Goal: Contribute content: Add original content to the website for others to see

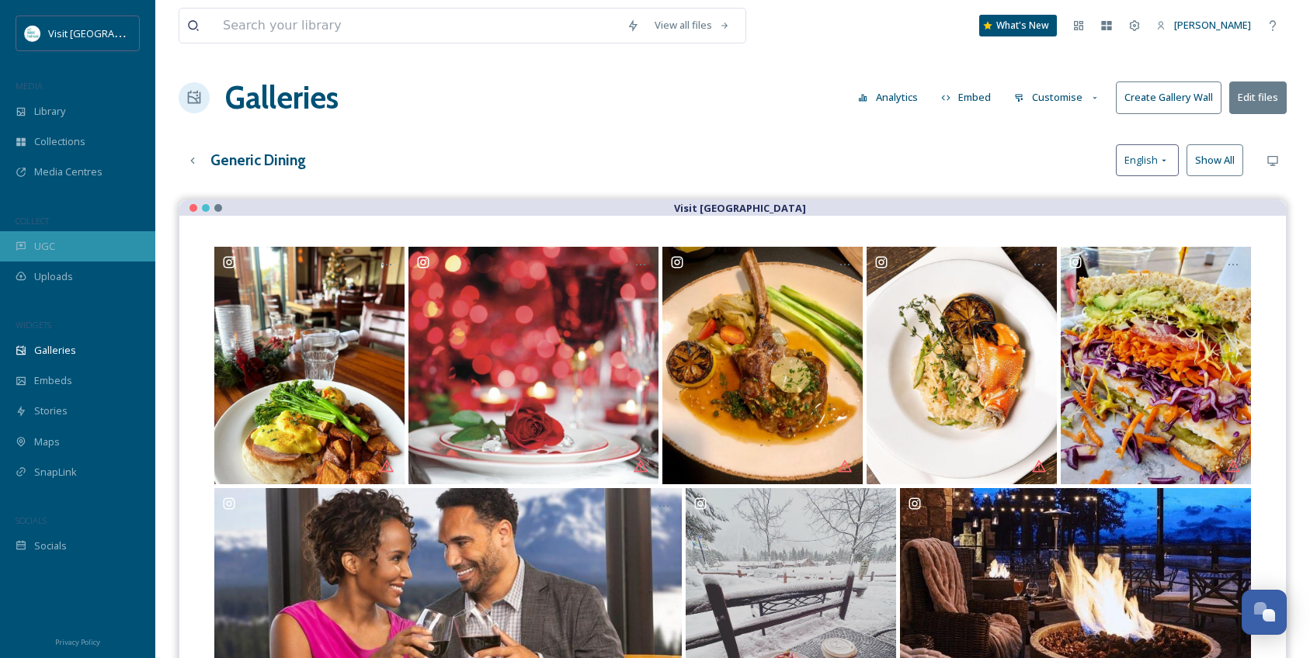
click at [38, 256] on div "UGC" at bounding box center [77, 246] width 155 height 30
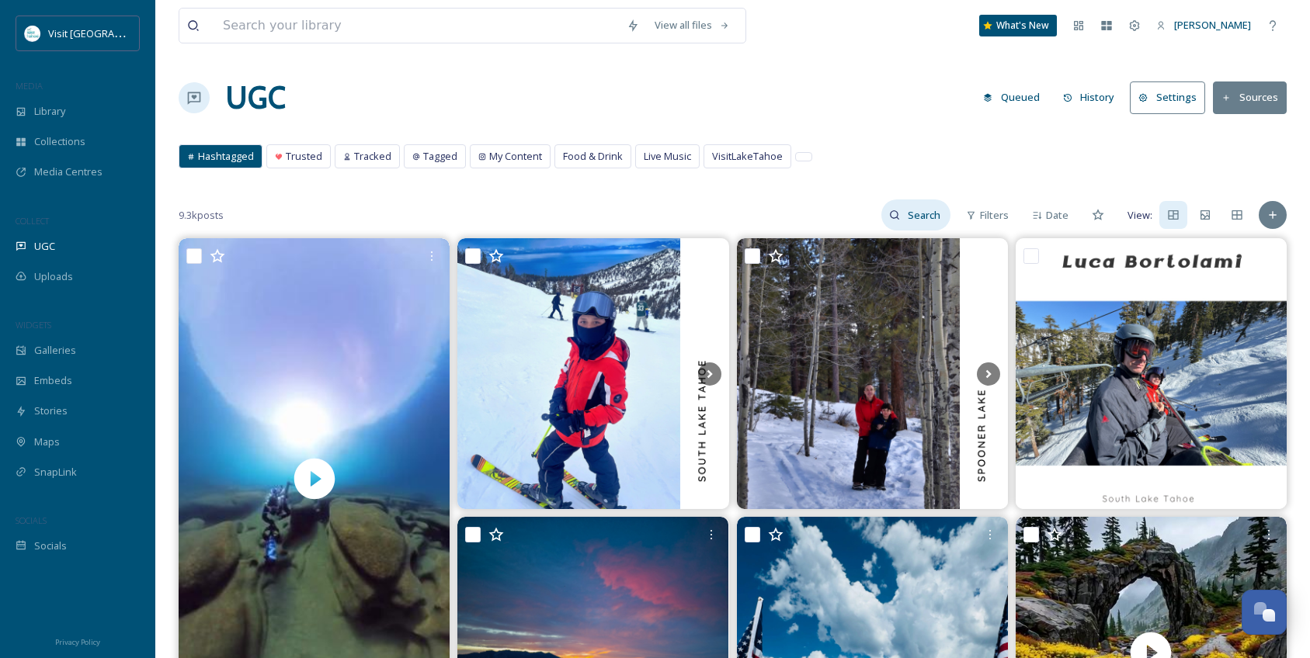
click at [932, 222] on input at bounding box center [925, 215] width 50 height 31
type input "dining tahoe"
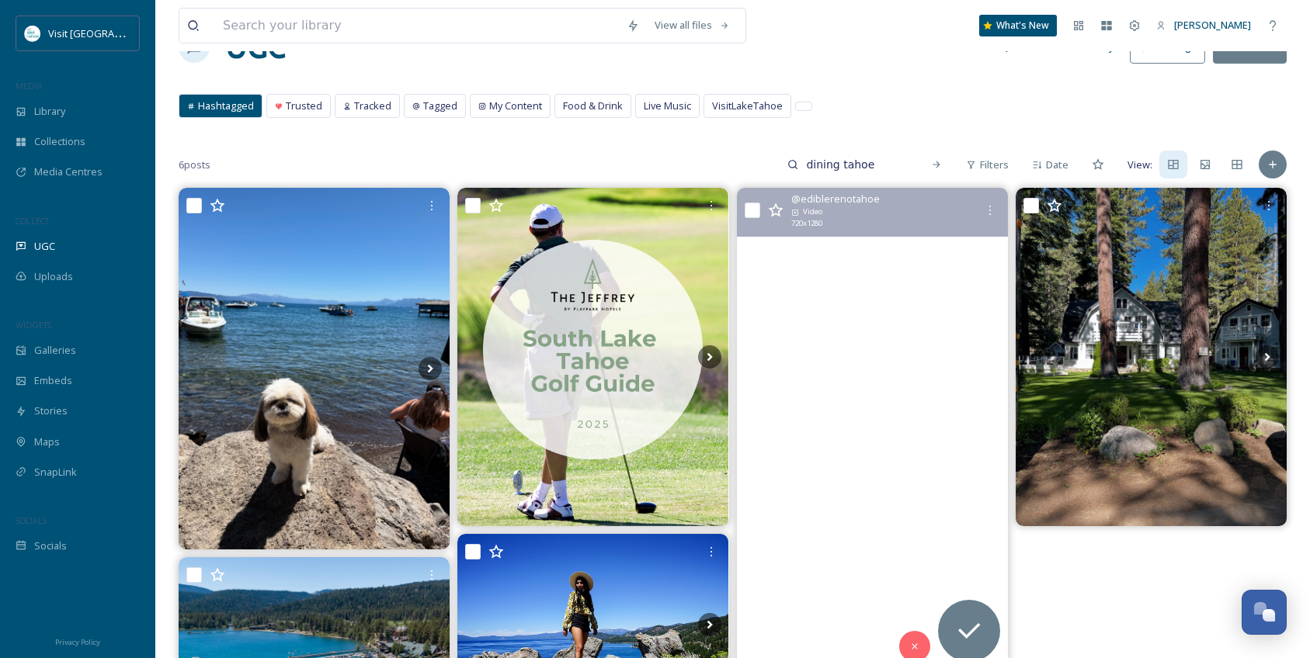
scroll to position [78, 0]
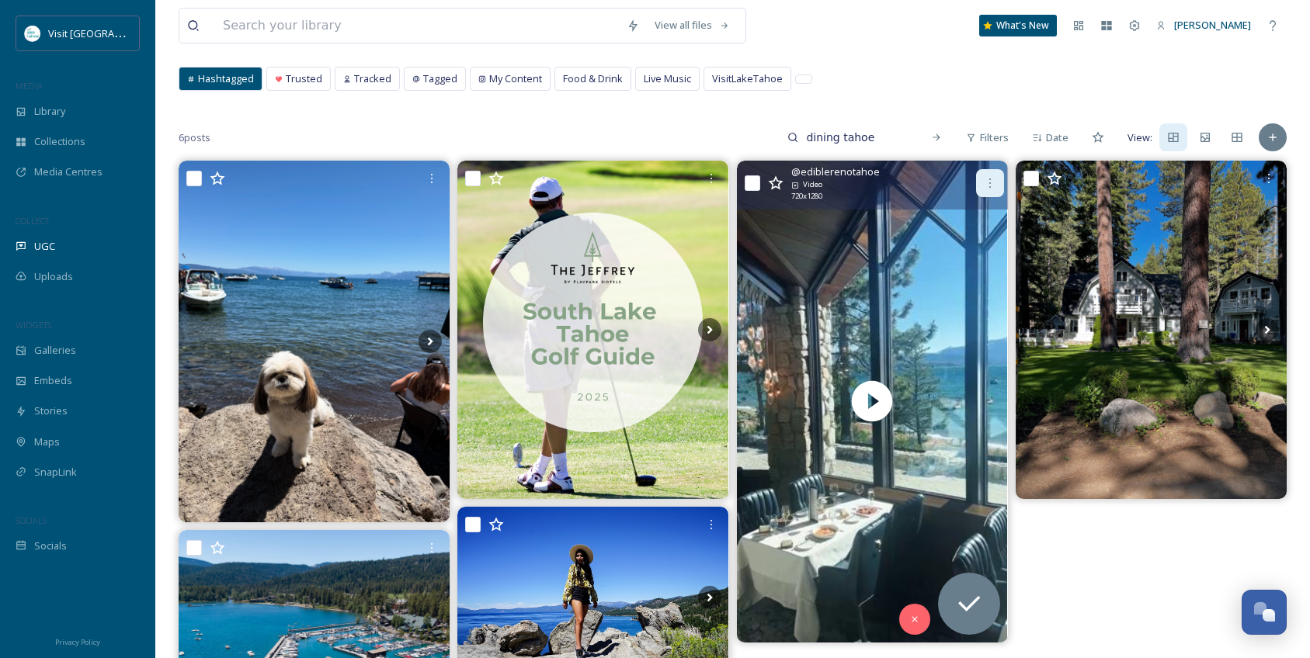
click at [994, 181] on icon at bounding box center [990, 183] width 12 height 12
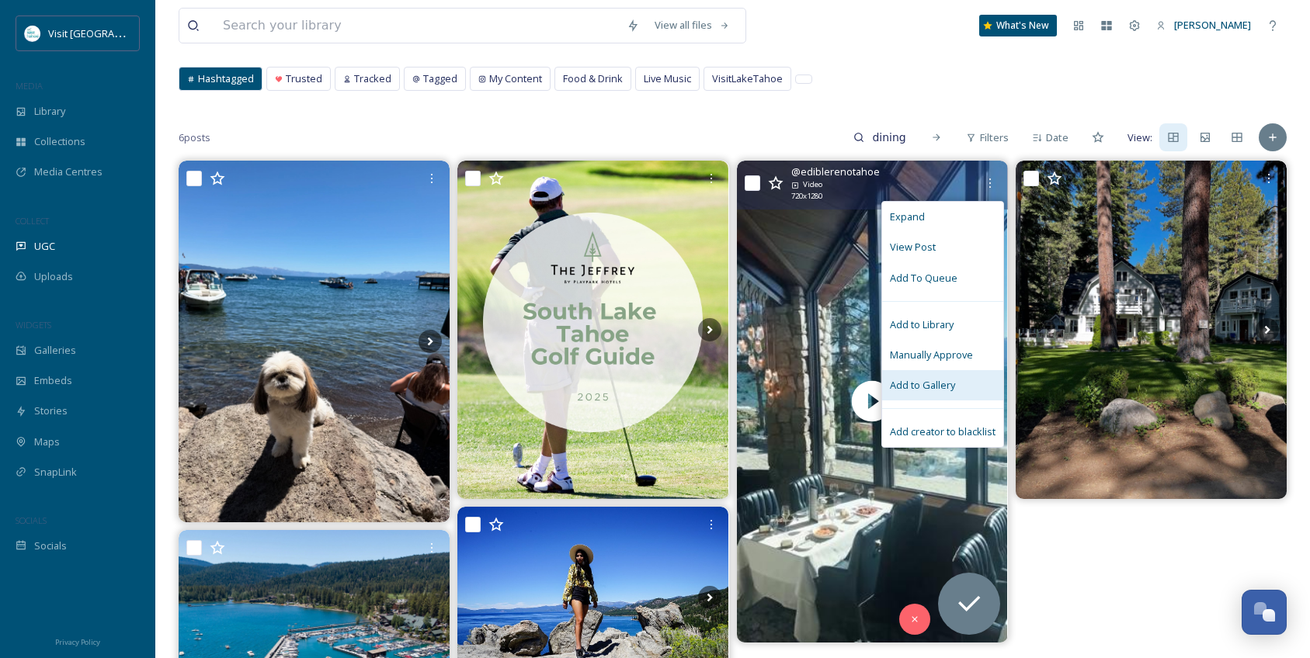
click at [953, 376] on div "Add to Gallery" at bounding box center [942, 385] width 121 height 30
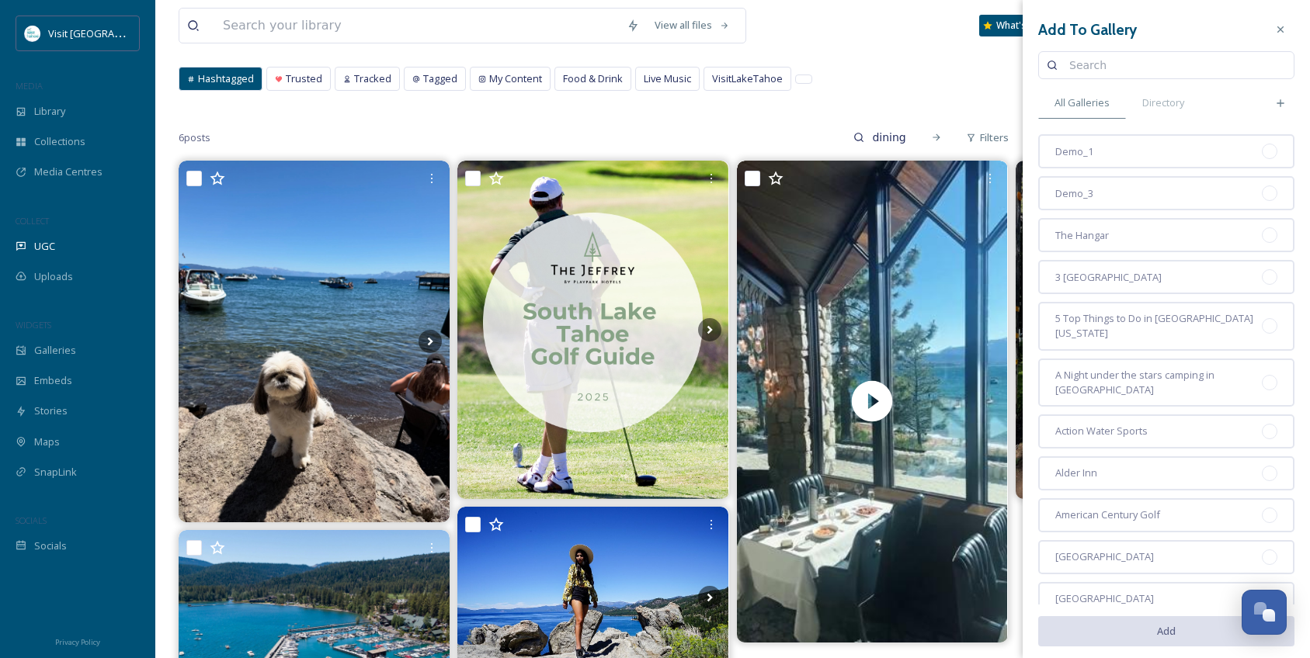
click at [1105, 57] on input at bounding box center [1173, 65] width 224 height 31
type input "dining"
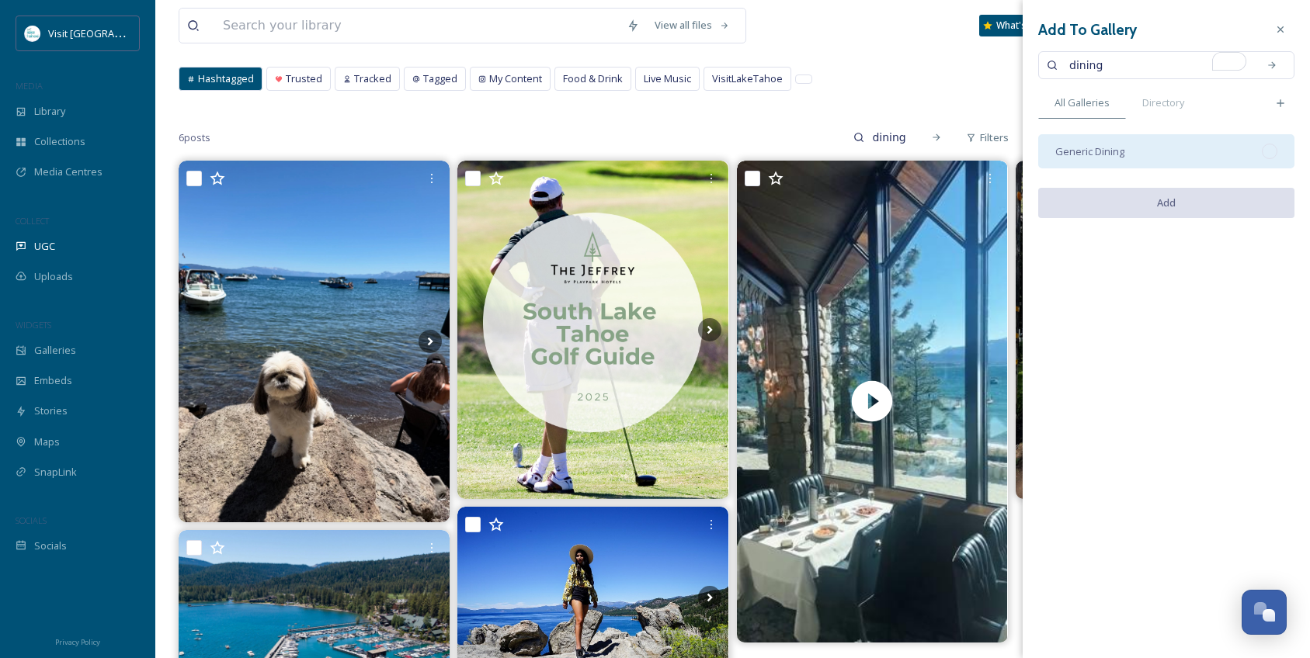
click at [1167, 150] on div "Generic Dining" at bounding box center [1166, 151] width 256 height 34
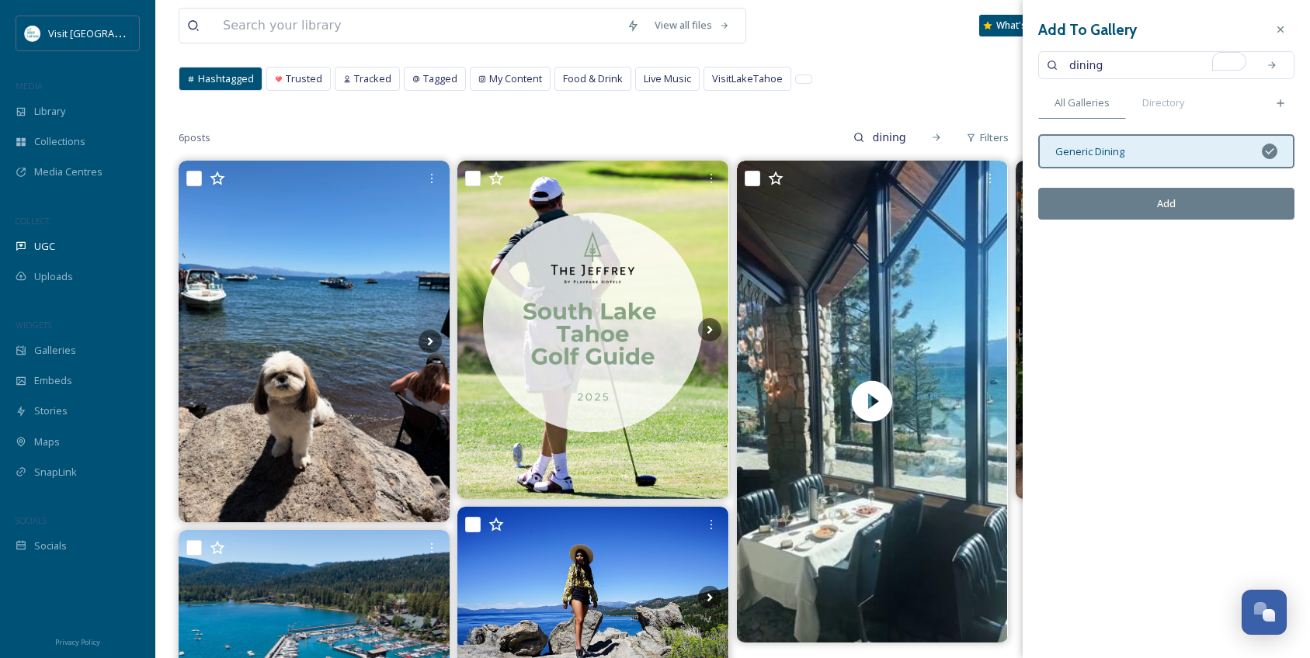
click at [1178, 204] on button "Add" at bounding box center [1166, 204] width 256 height 32
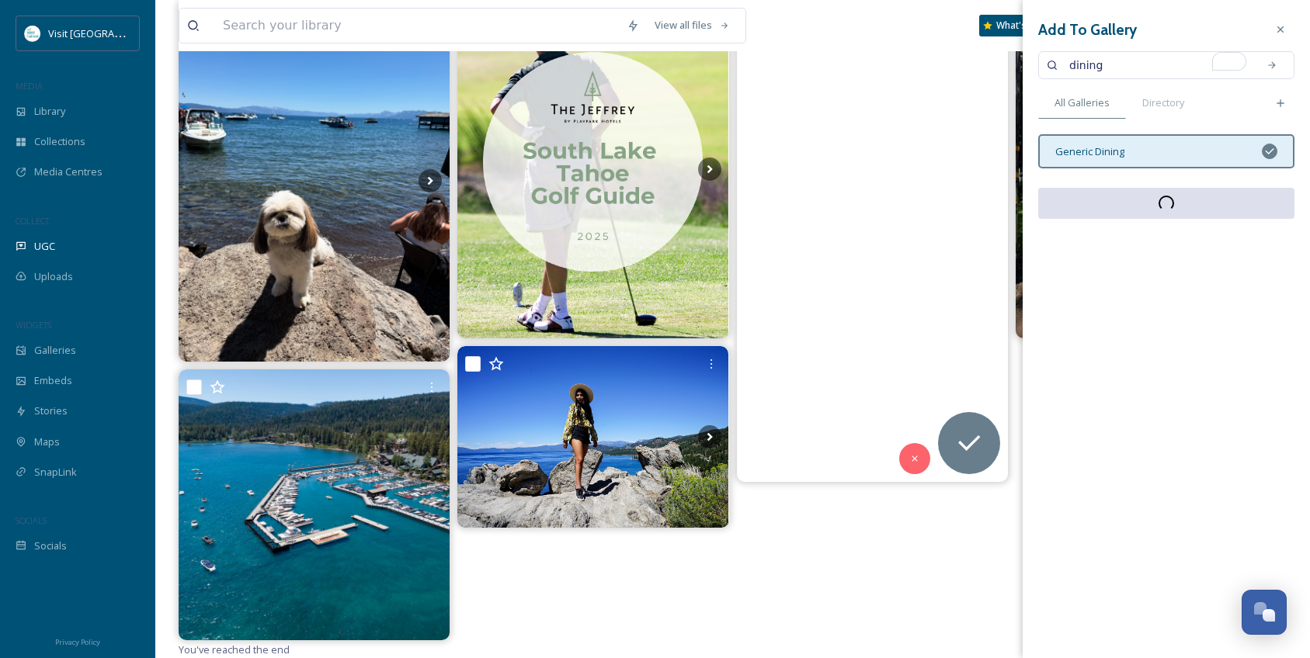
scroll to position [239, 0]
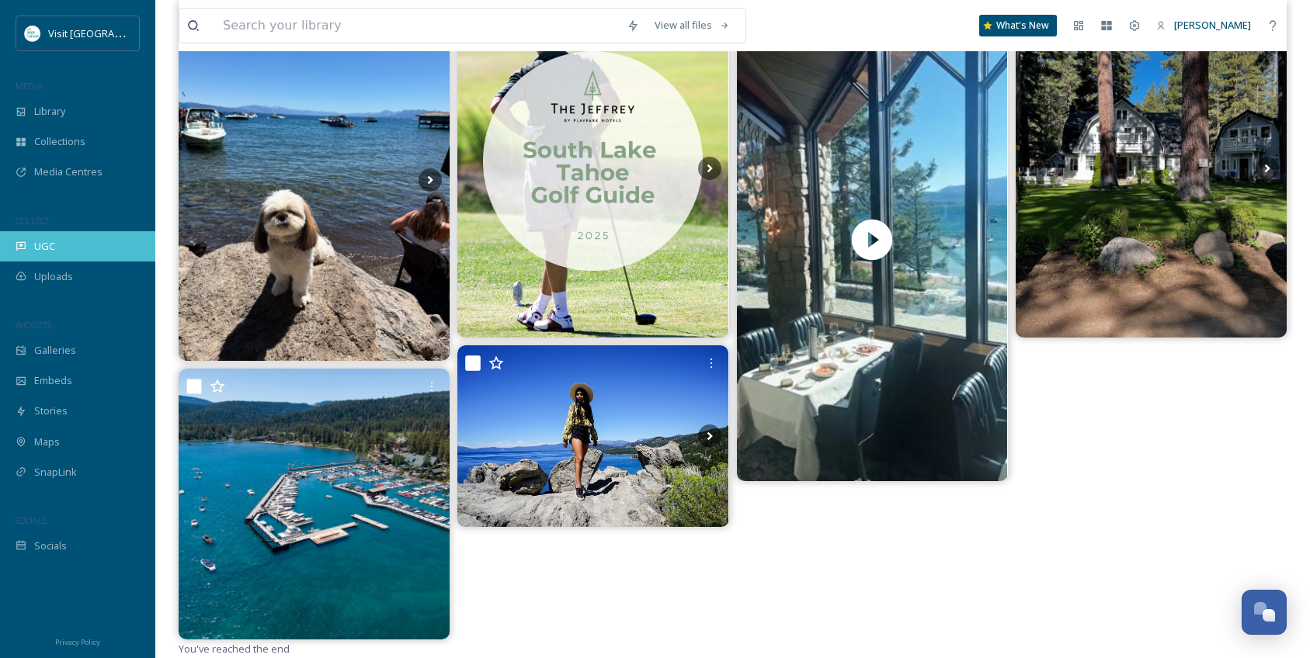
click at [47, 245] on span "UGC" at bounding box center [44, 246] width 21 height 15
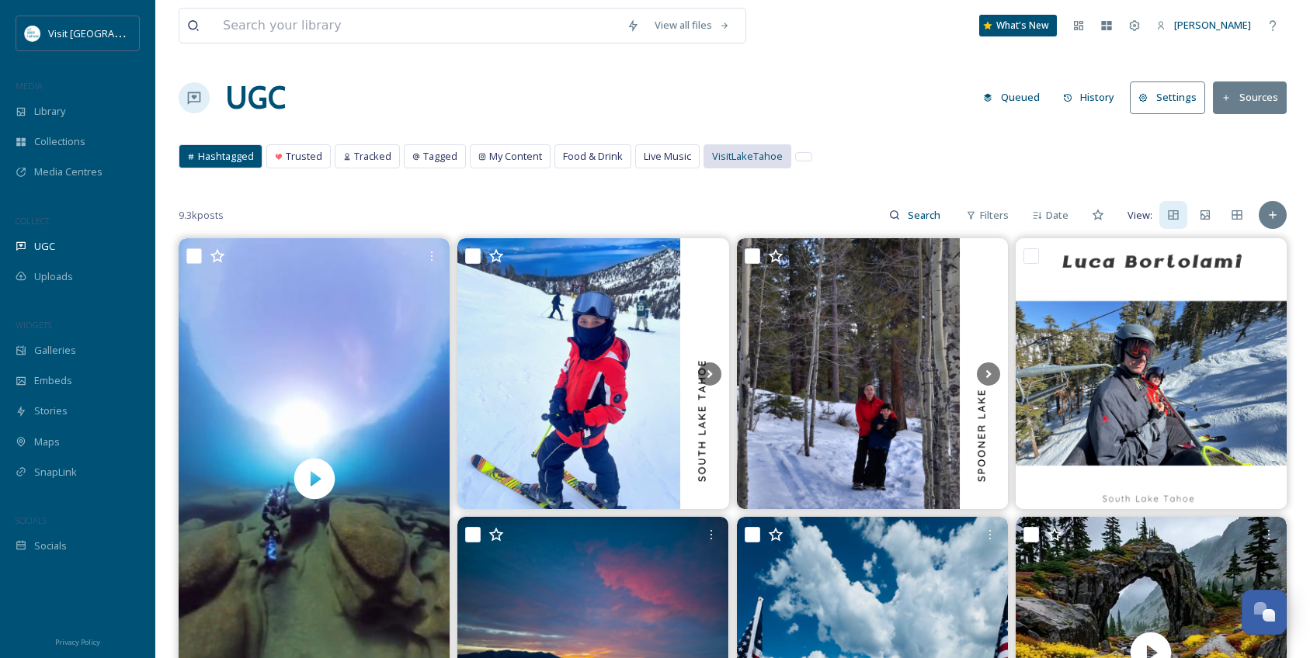
click at [739, 148] on div "VisitLakeTahoe" at bounding box center [747, 156] width 86 height 23
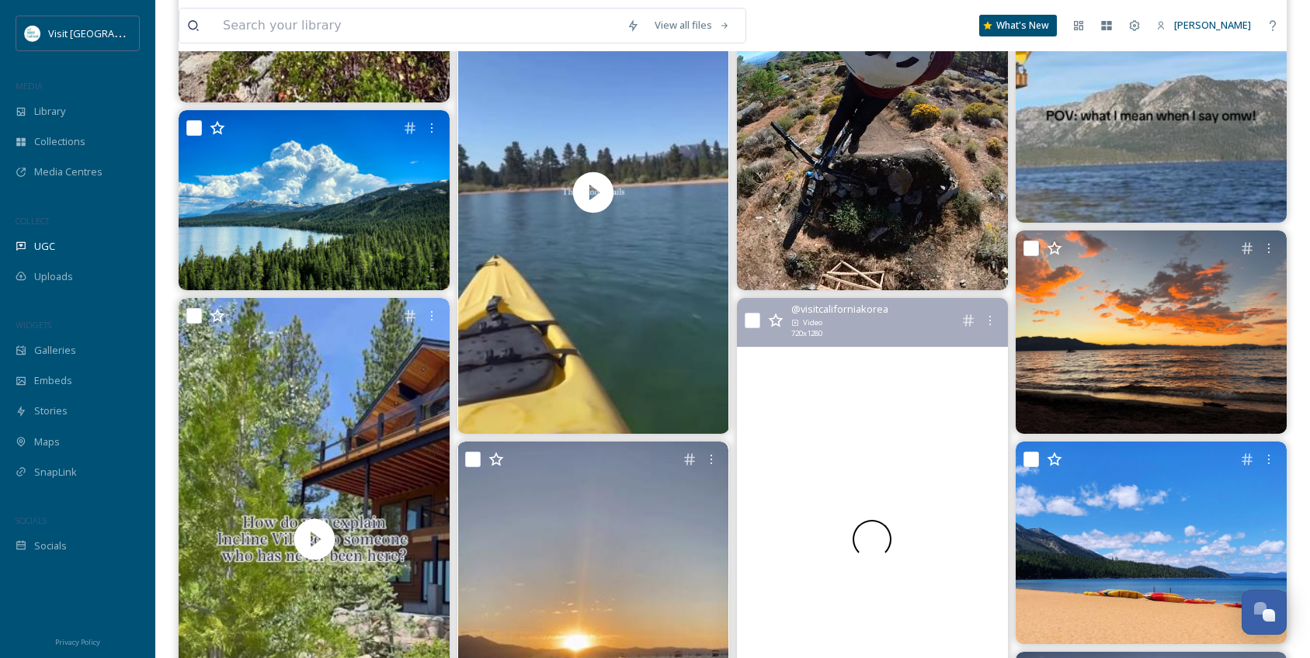
scroll to position [1242, 0]
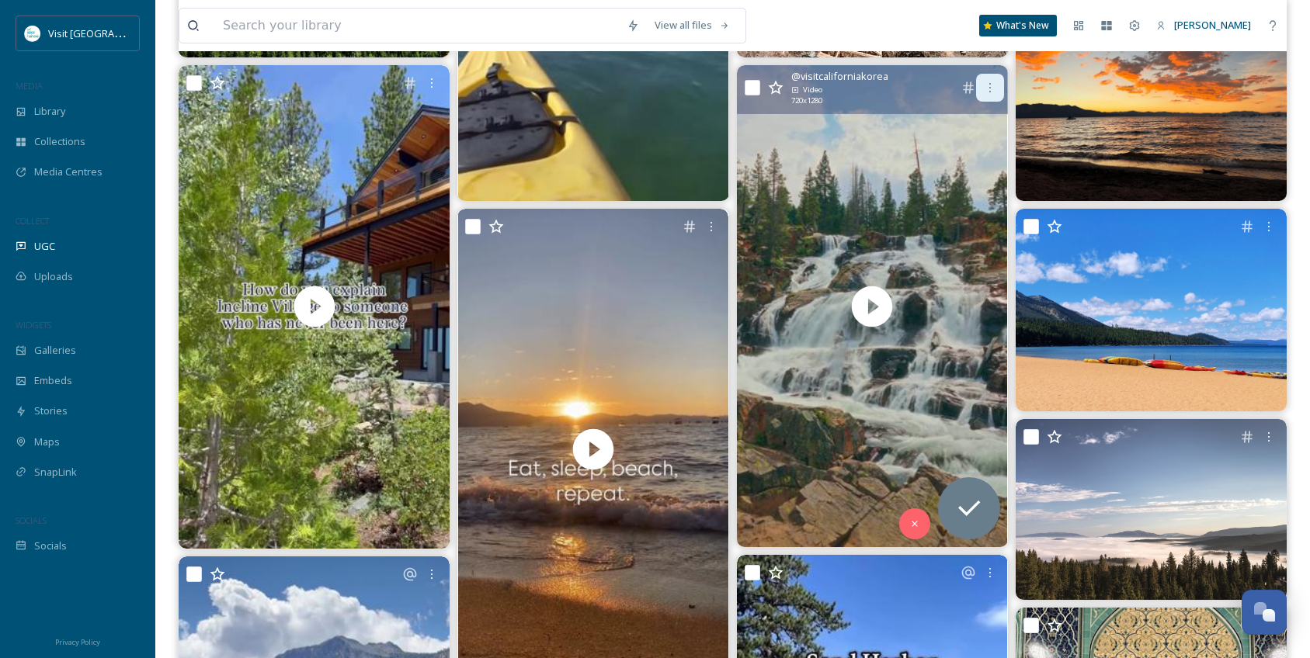
click at [994, 92] on icon at bounding box center [990, 88] width 12 height 12
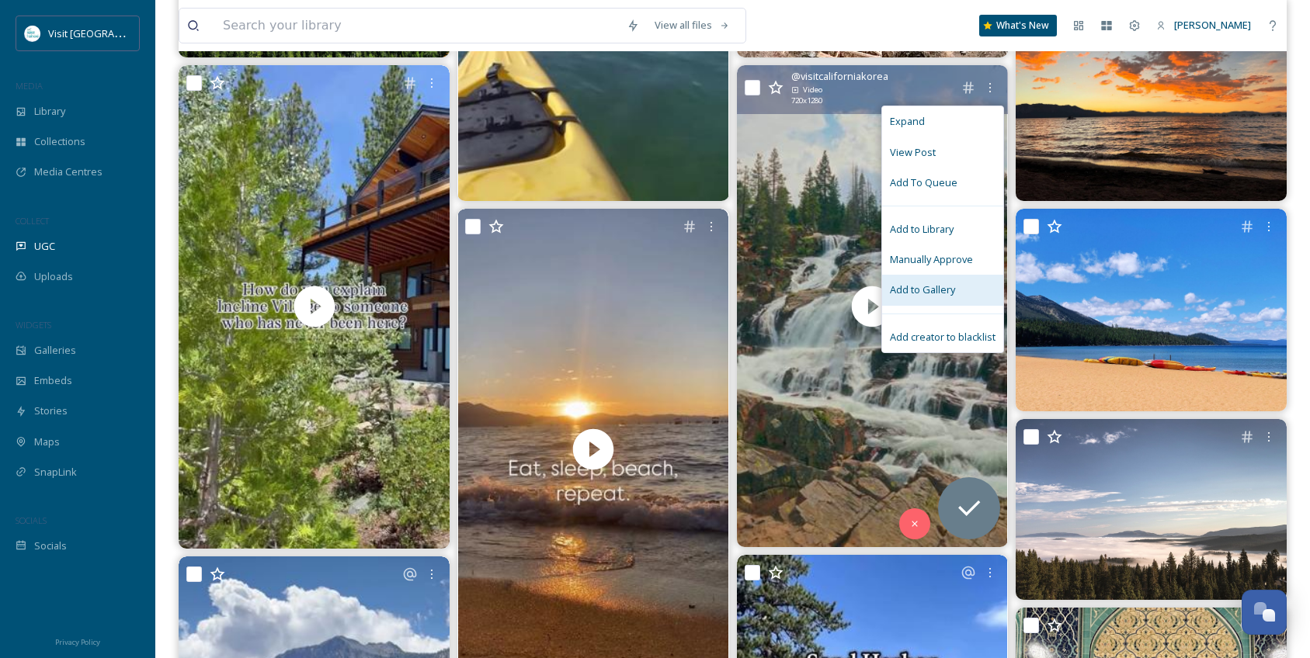
click at [946, 285] on span "Add to Gallery" at bounding box center [922, 290] width 65 height 15
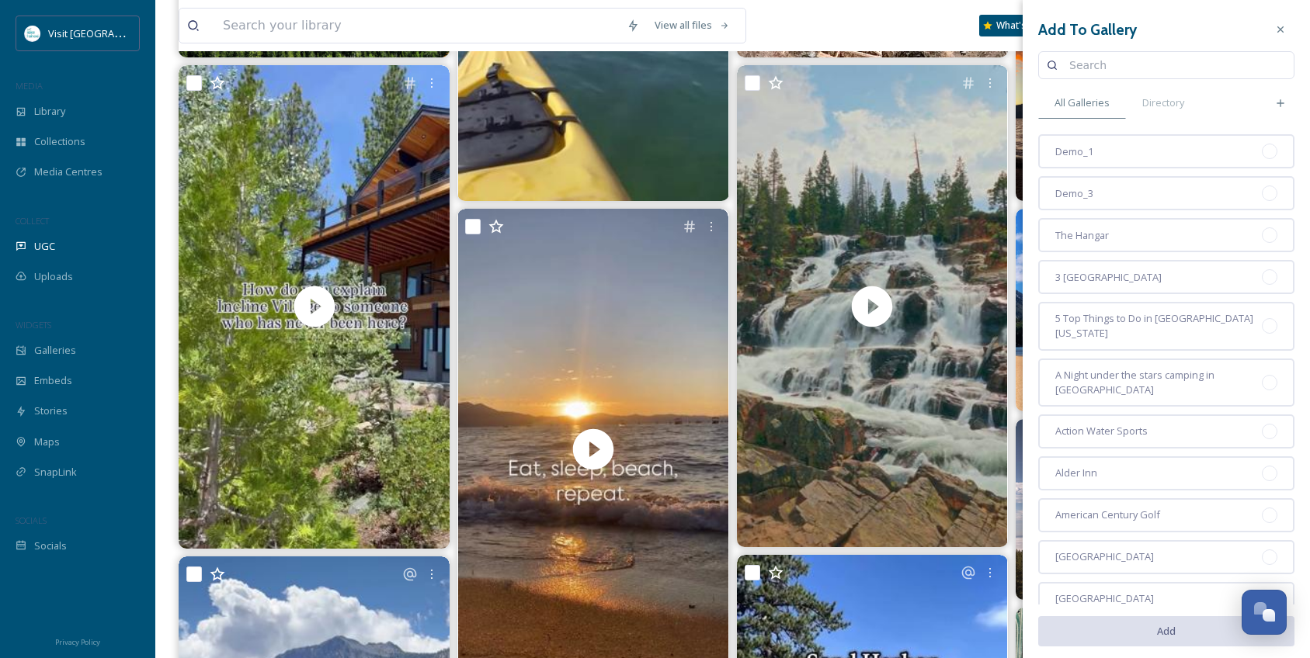
click at [1099, 68] on input at bounding box center [1173, 65] width 224 height 31
type input "family"
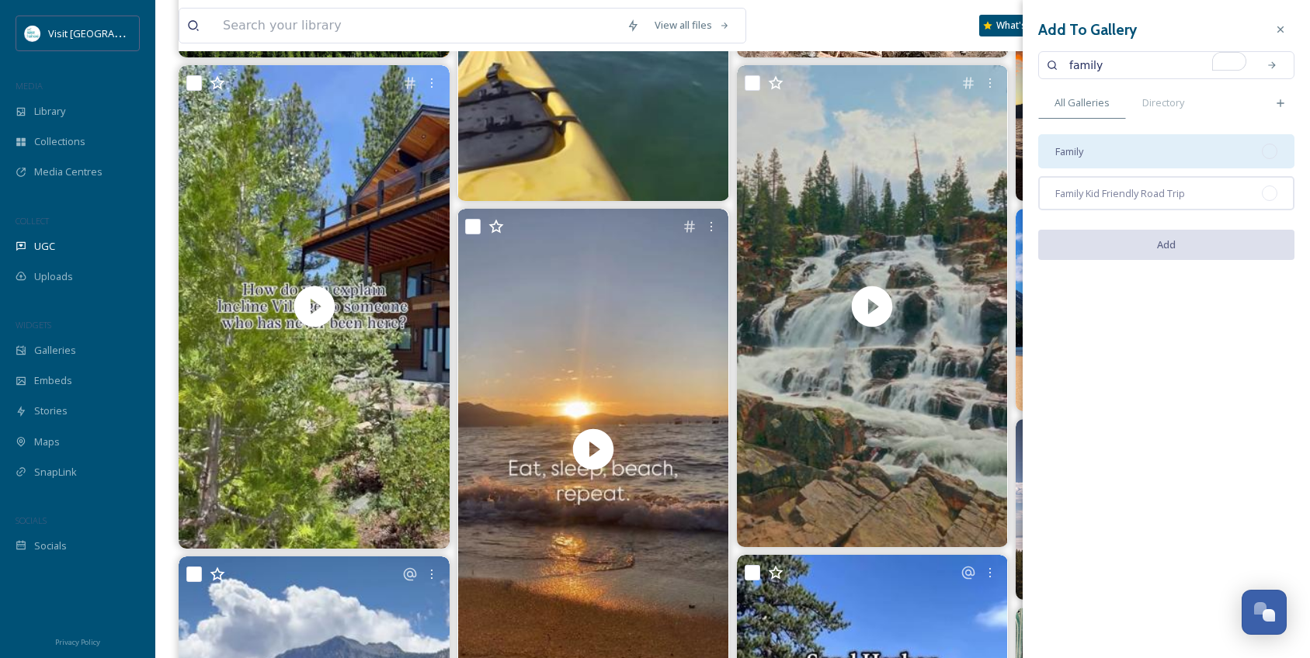
click at [1131, 160] on div "Family" at bounding box center [1166, 151] width 256 height 34
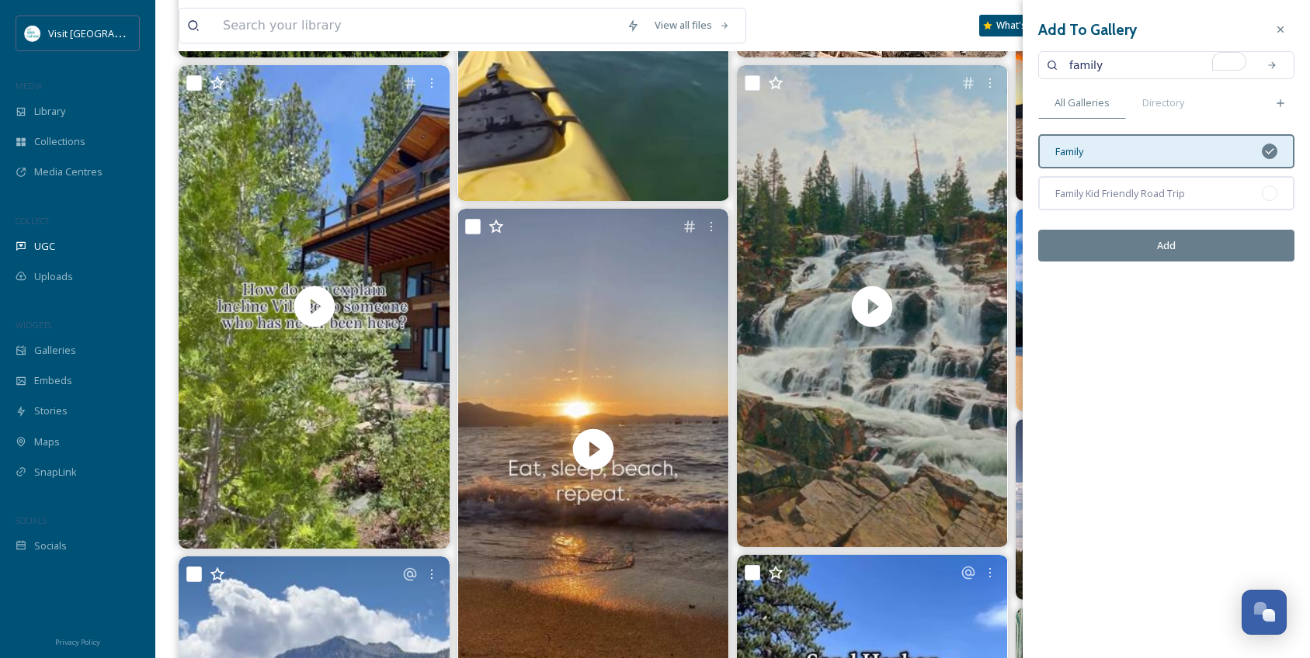
click at [1147, 248] on button "Add" at bounding box center [1166, 246] width 256 height 32
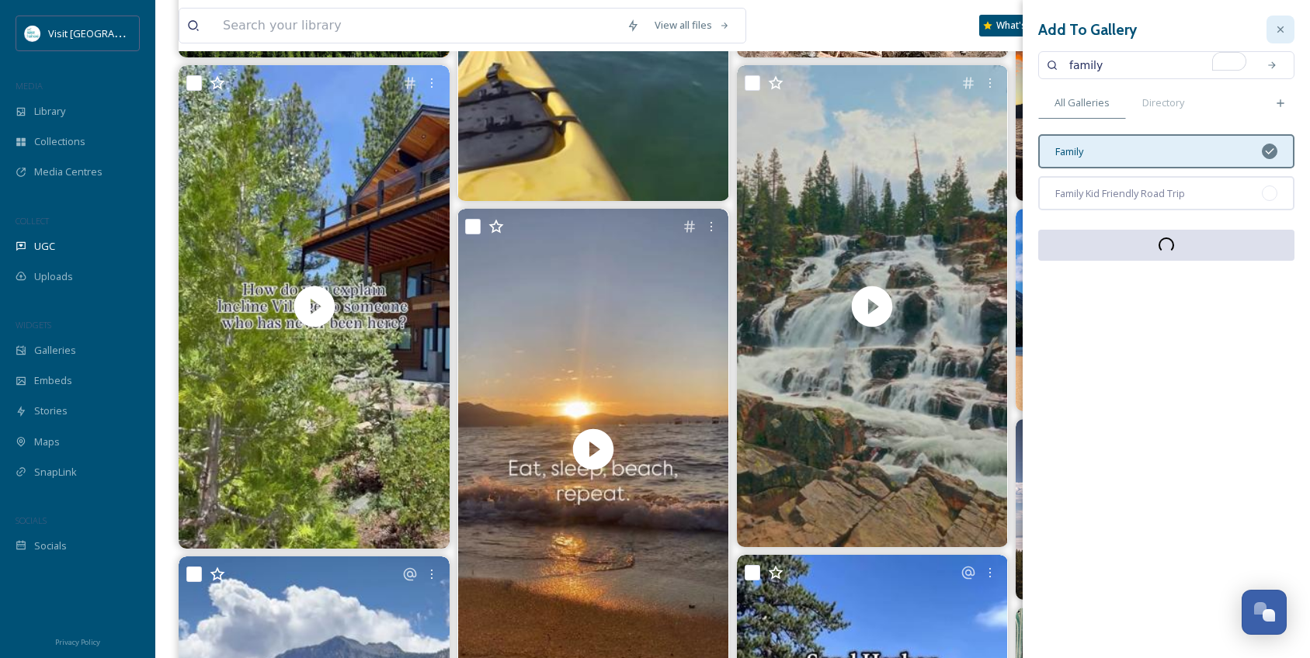
click at [1289, 29] on div at bounding box center [1280, 30] width 28 height 28
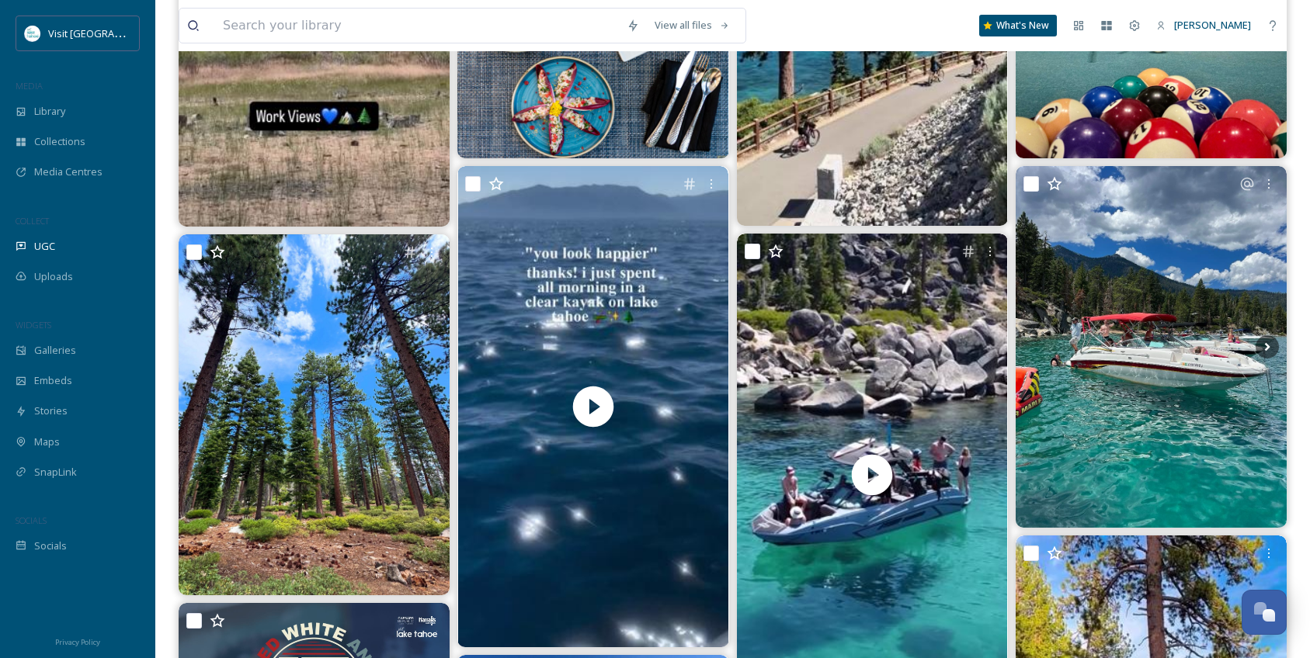
scroll to position [2096, 0]
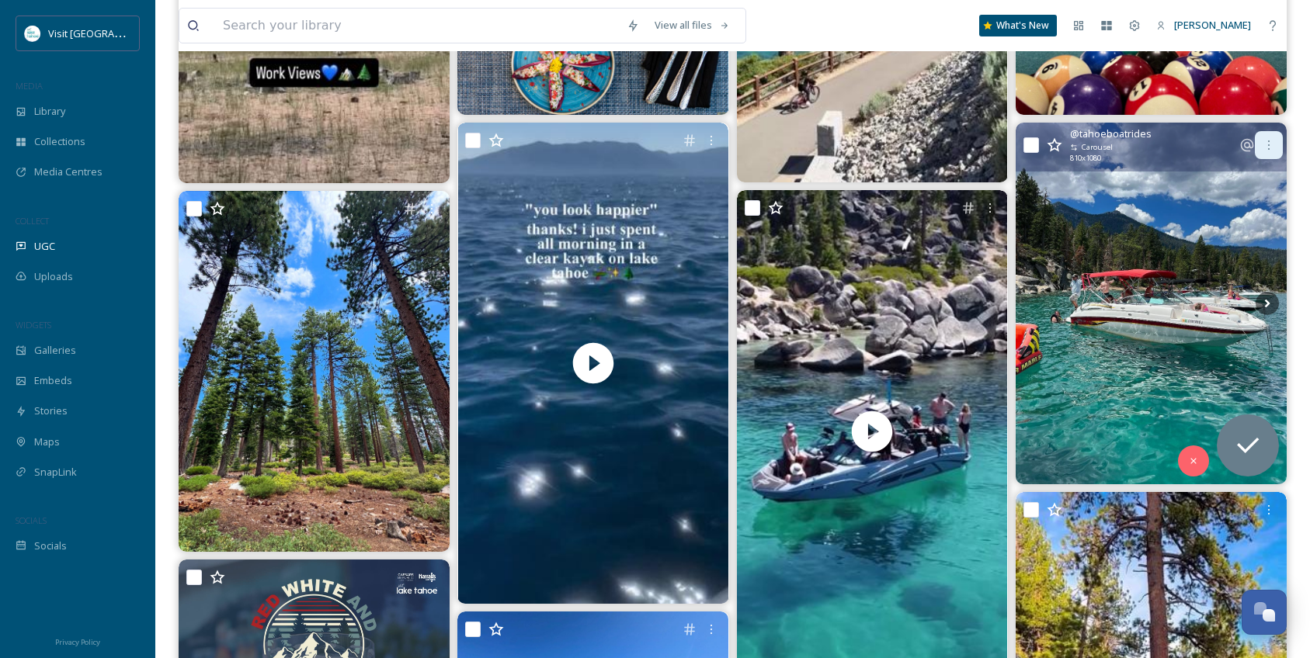
click at [1276, 145] on div at bounding box center [1269, 145] width 28 height 28
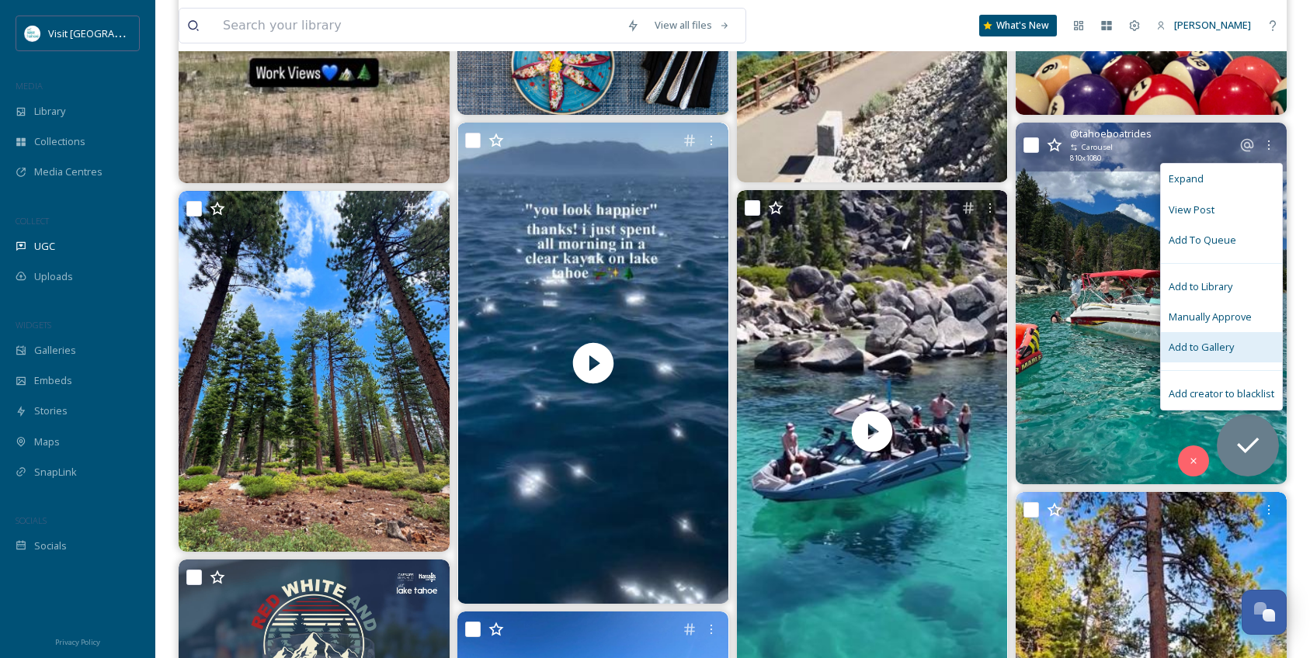
click at [1229, 338] on div "Add to Gallery" at bounding box center [1221, 347] width 121 height 30
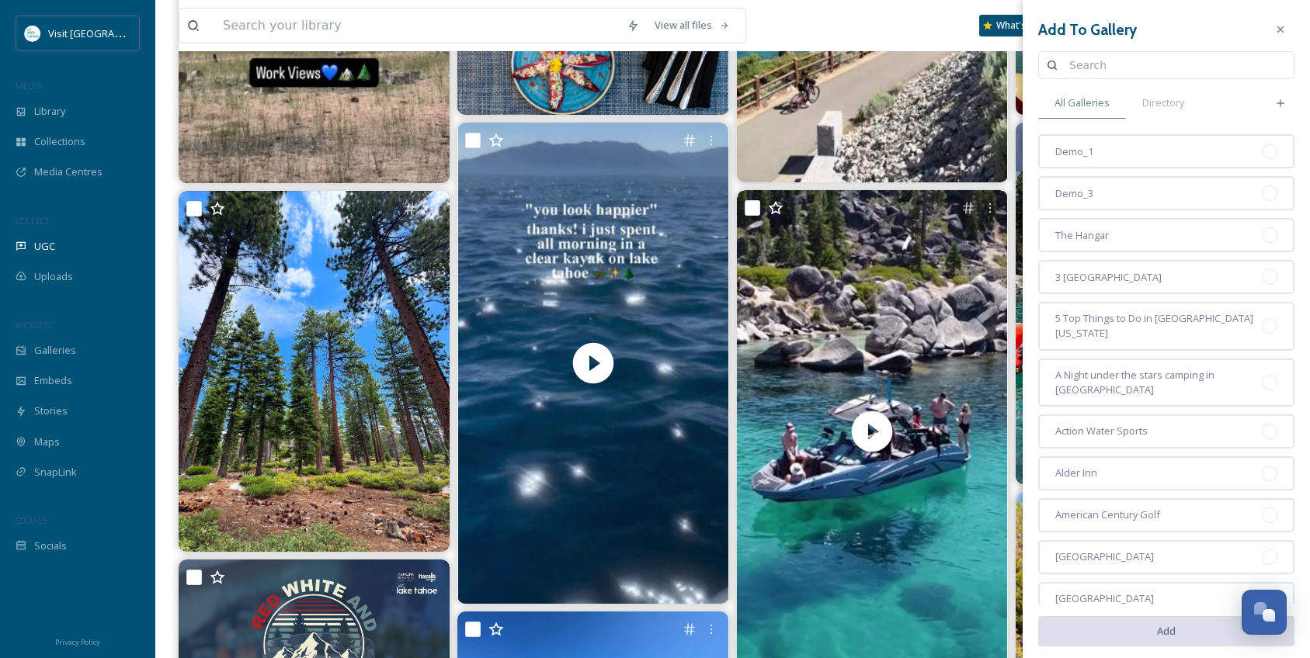
click at [1133, 59] on input at bounding box center [1173, 65] width 224 height 31
type input "family"
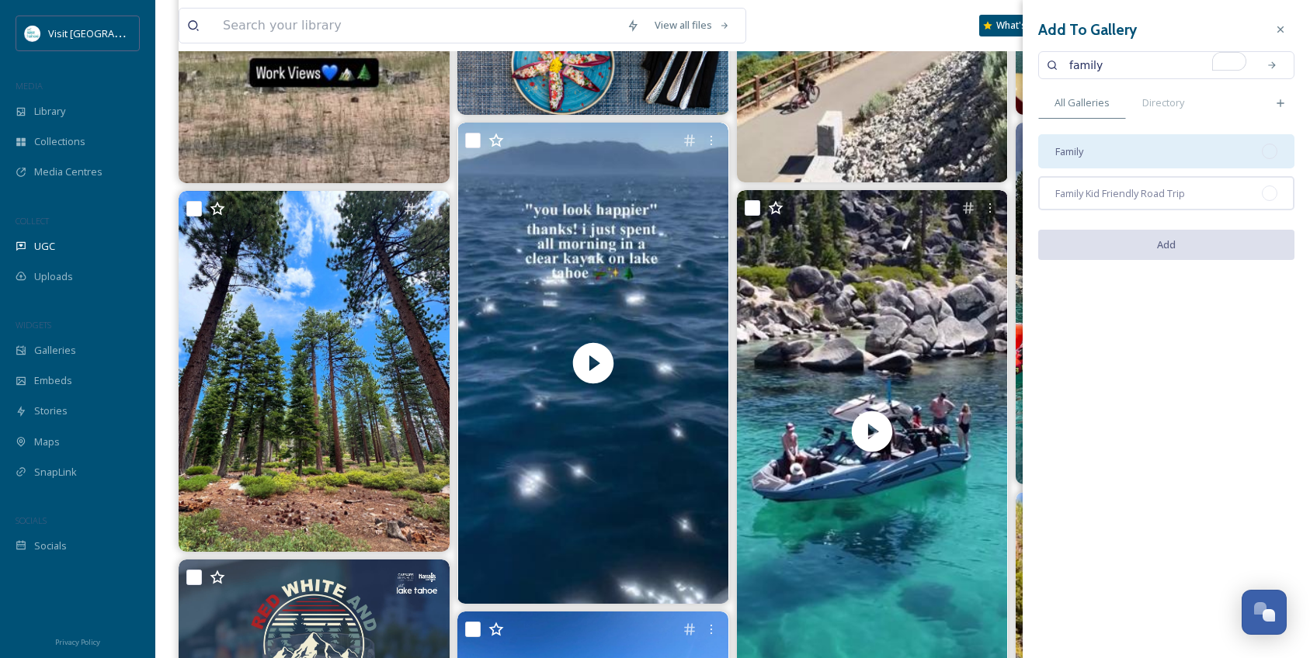
click at [1121, 150] on div "Family" at bounding box center [1166, 151] width 256 height 34
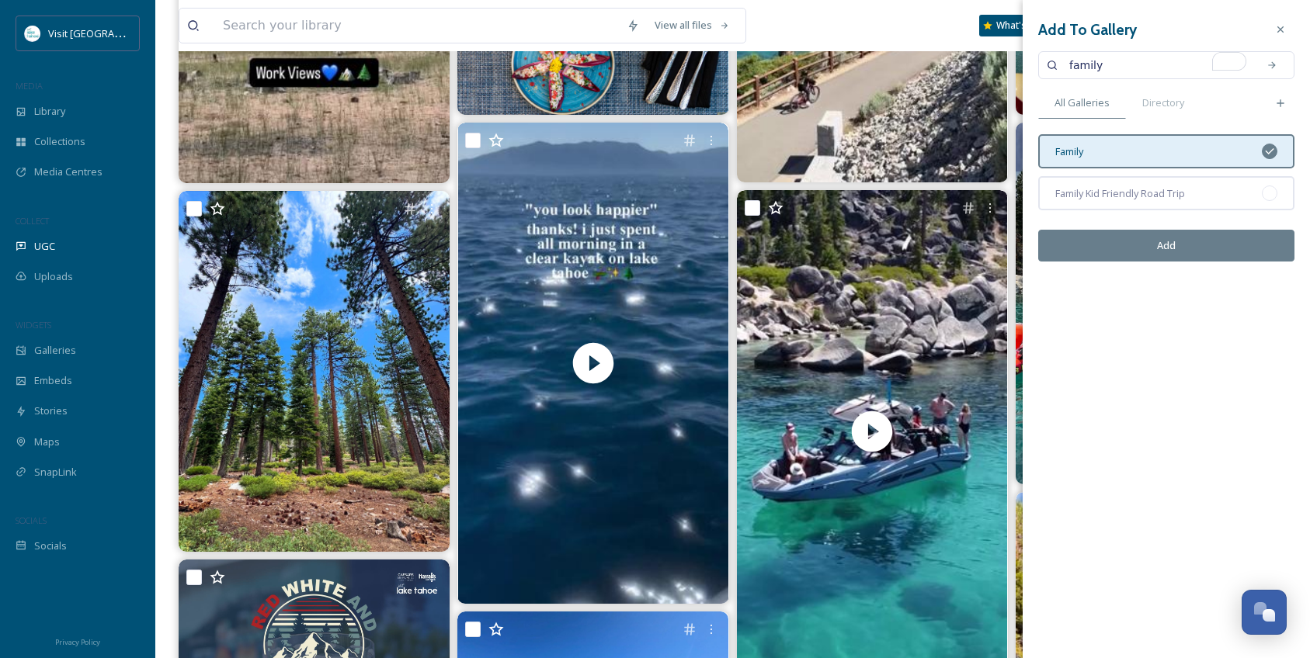
click at [1192, 240] on button "Add" at bounding box center [1166, 246] width 256 height 32
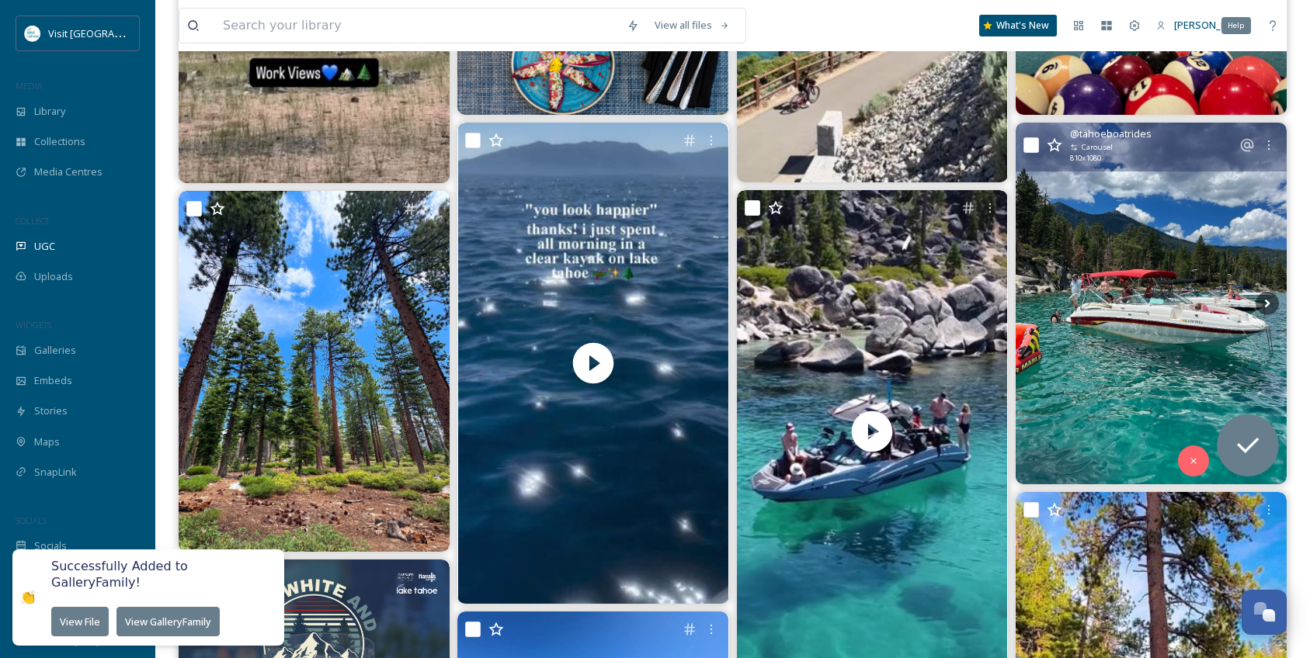
click at [1281, 31] on div "Help" at bounding box center [1272, 26] width 28 height 28
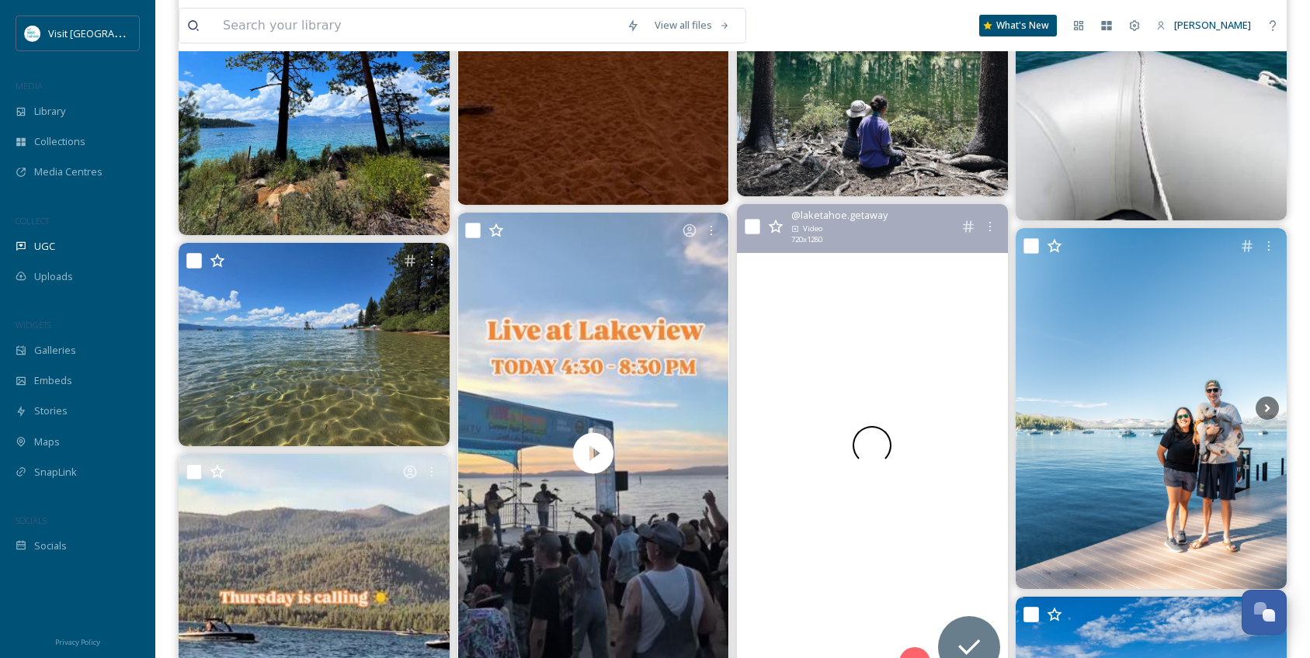
scroll to position [3959, 0]
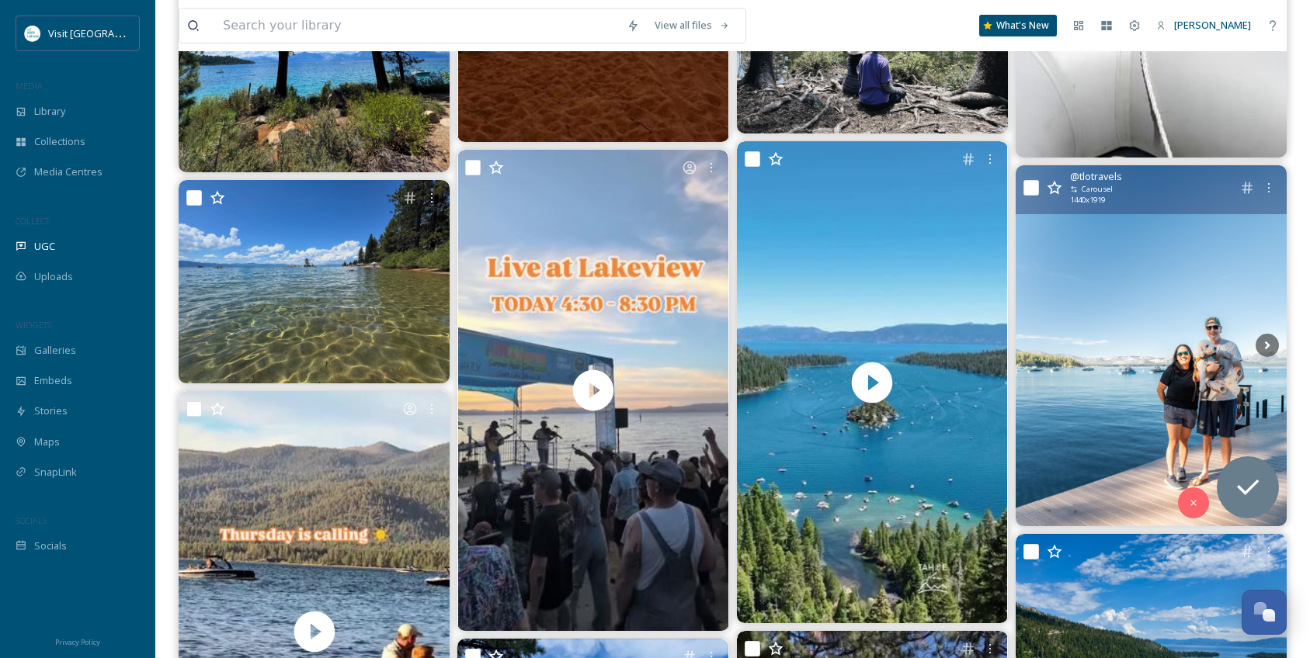
click at [1160, 328] on img at bounding box center [1150, 345] width 271 height 361
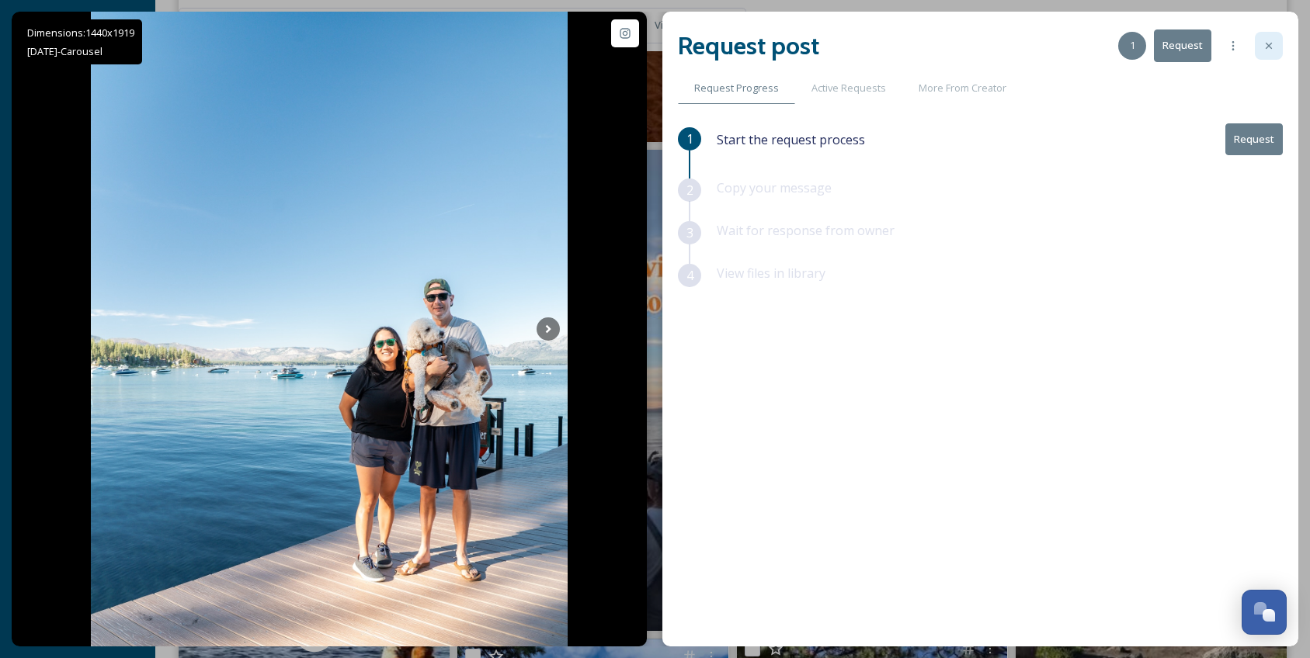
click at [1274, 47] on icon at bounding box center [1268, 46] width 12 height 12
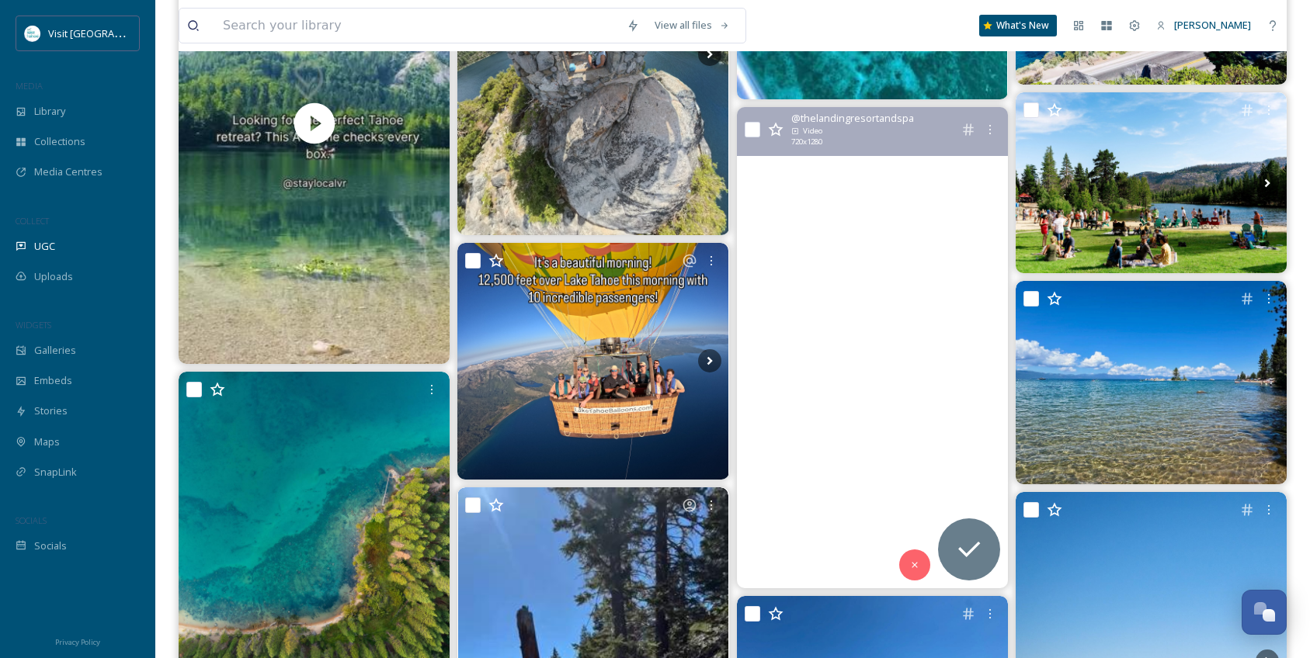
scroll to position [5434, 0]
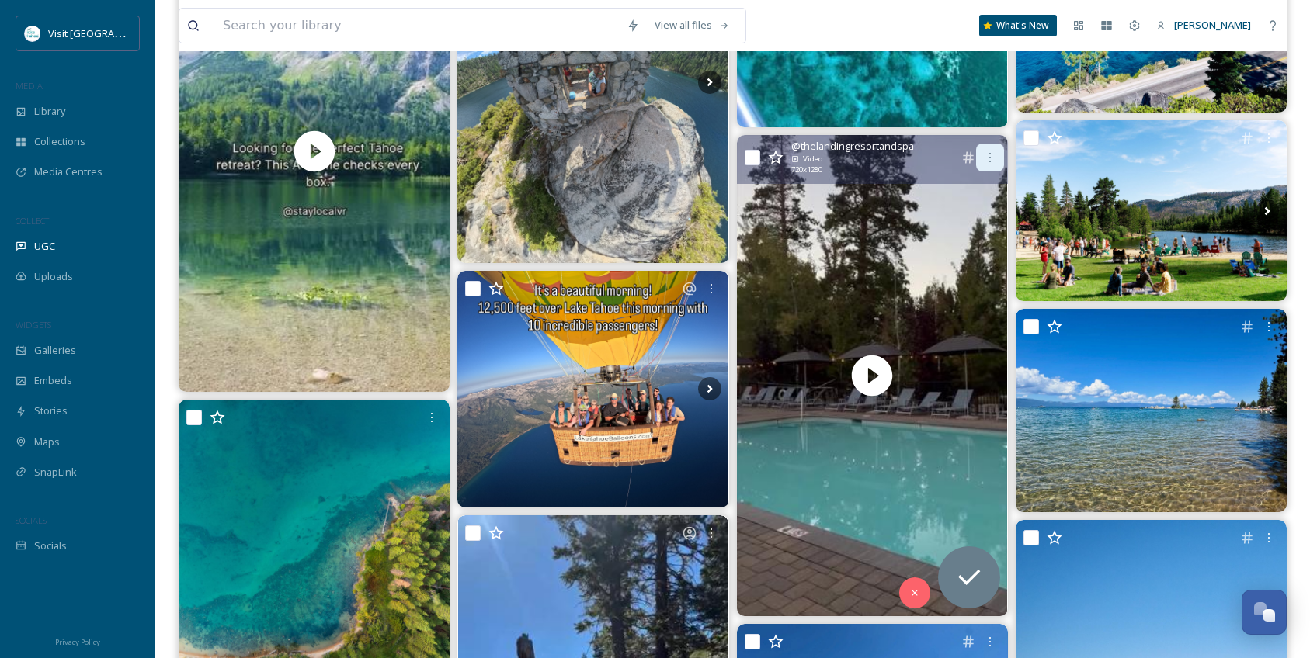
click at [992, 157] on icon at bounding box center [990, 157] width 12 height 12
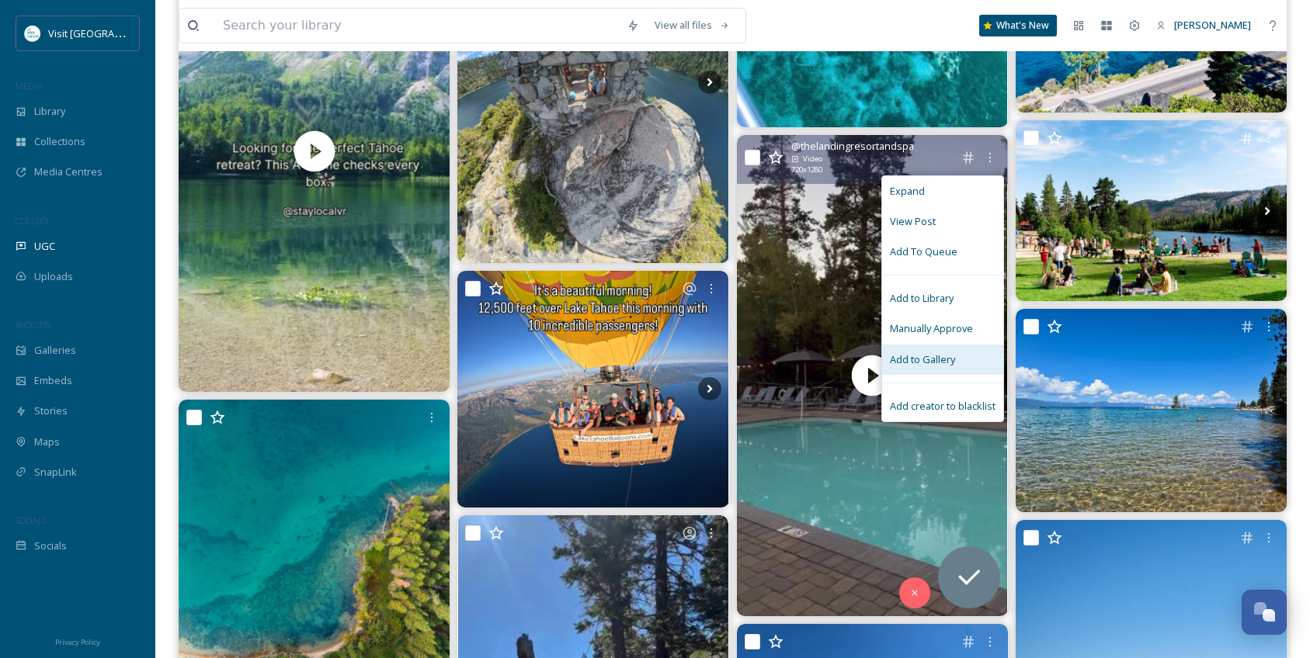
click at [950, 354] on span "Add to Gallery" at bounding box center [922, 359] width 65 height 15
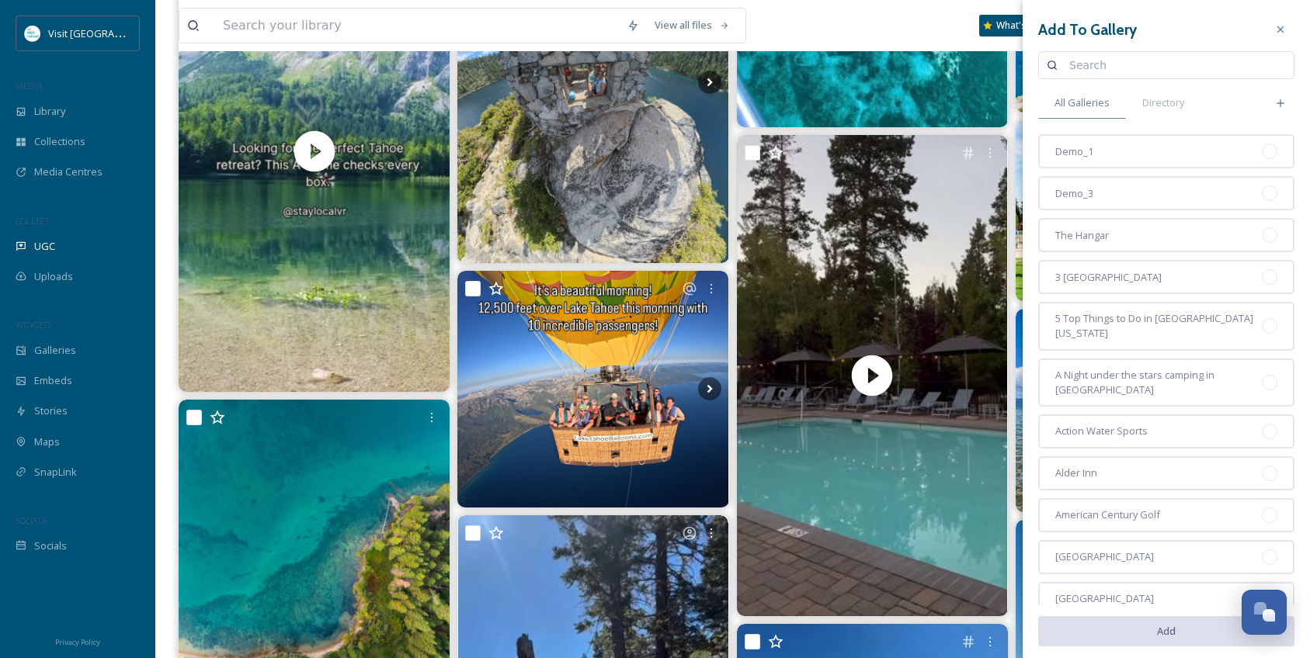
click at [1102, 63] on input at bounding box center [1173, 65] width 224 height 31
type input "lodging"
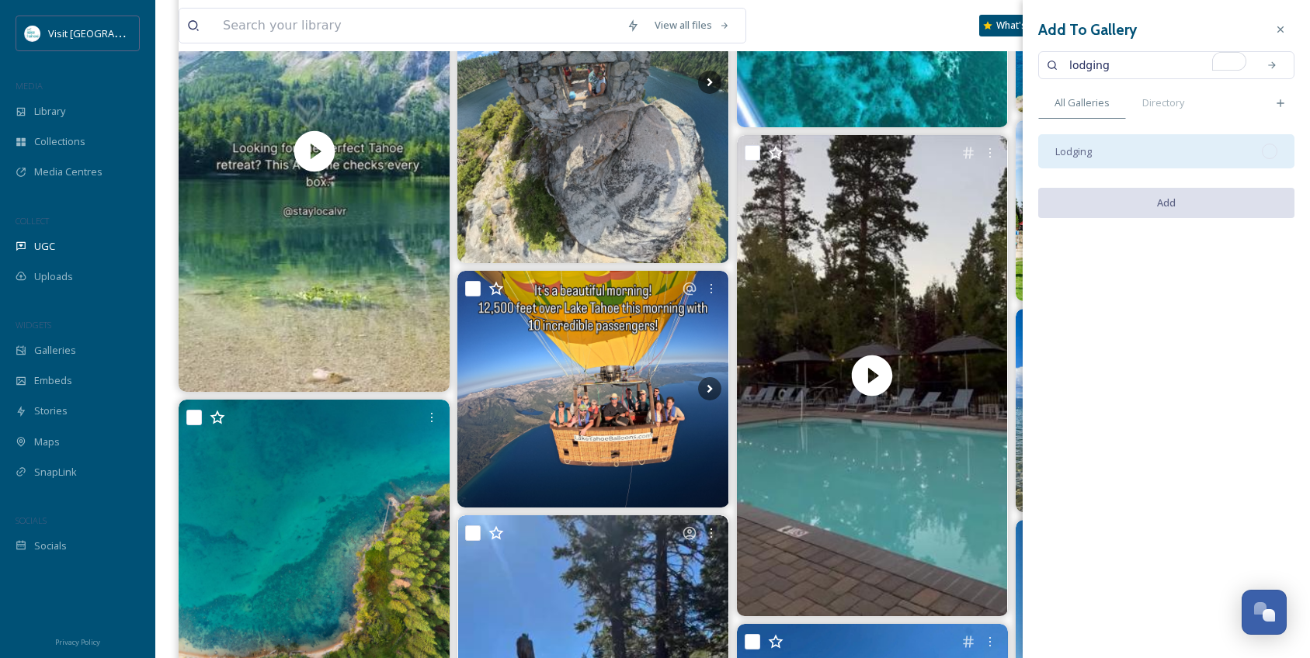
click at [1137, 137] on div "Lodging" at bounding box center [1166, 151] width 256 height 34
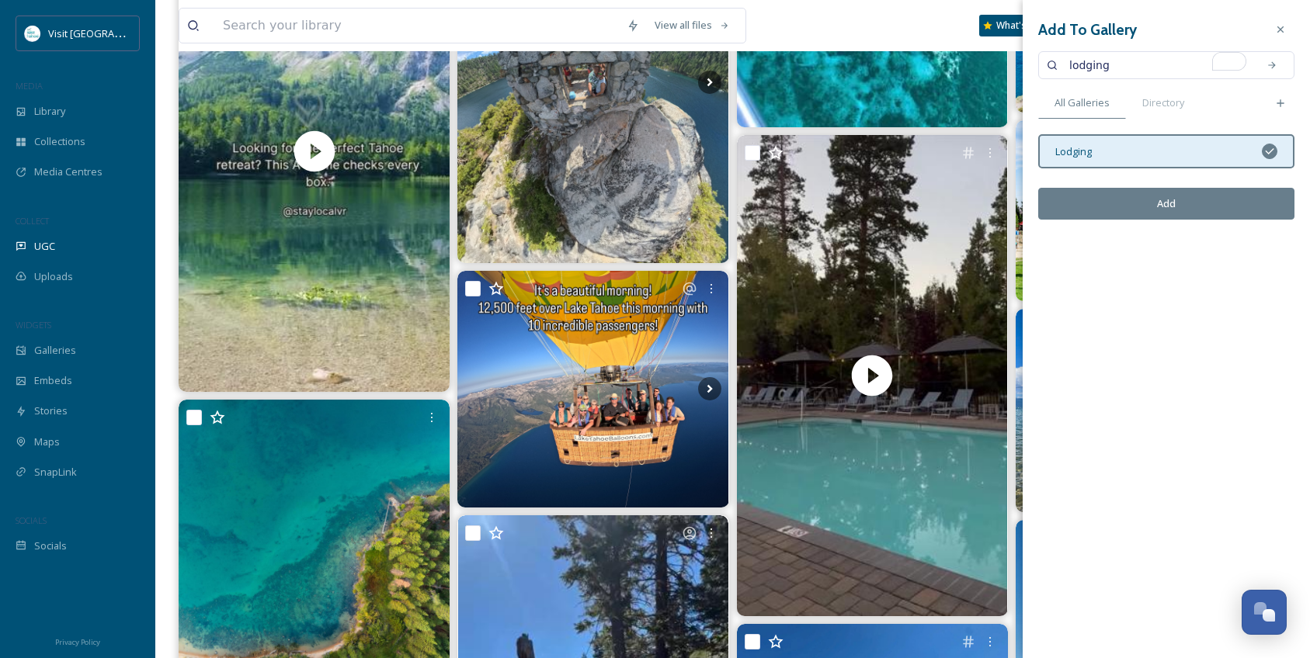
click at [1168, 200] on button "Add" at bounding box center [1166, 204] width 256 height 32
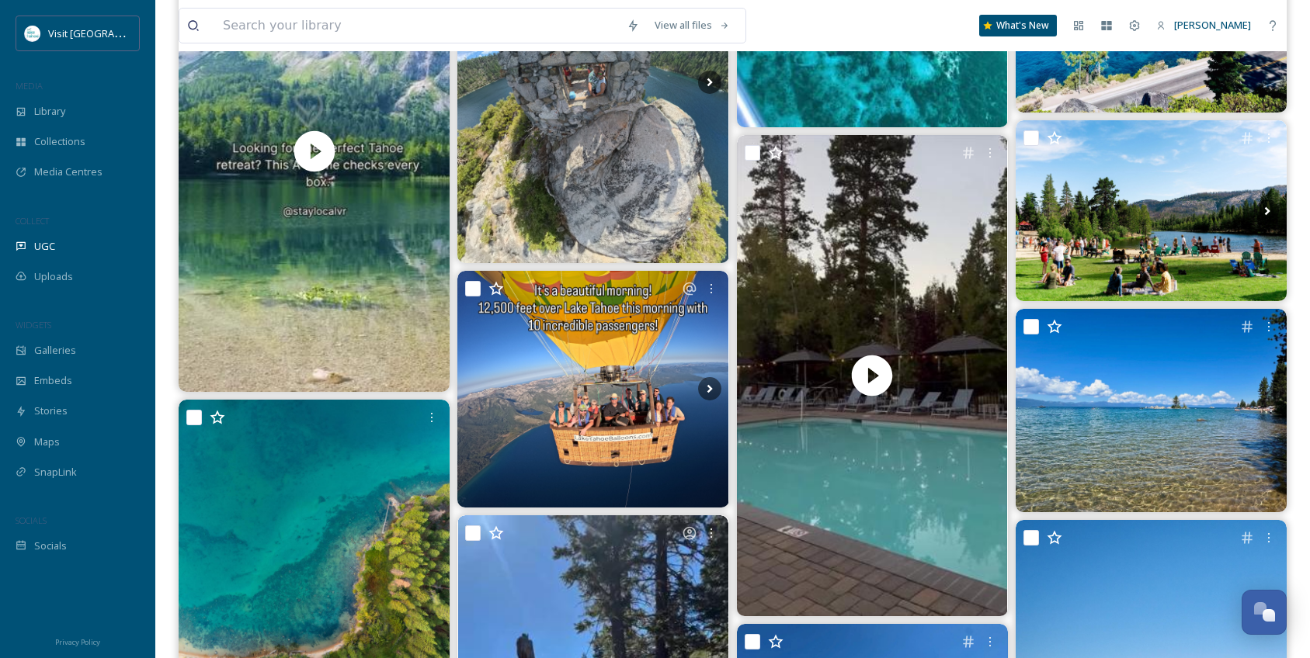
click at [953, 26] on div "View all files What's New [PERSON_NAME]" at bounding box center [733, 25] width 1108 height 51
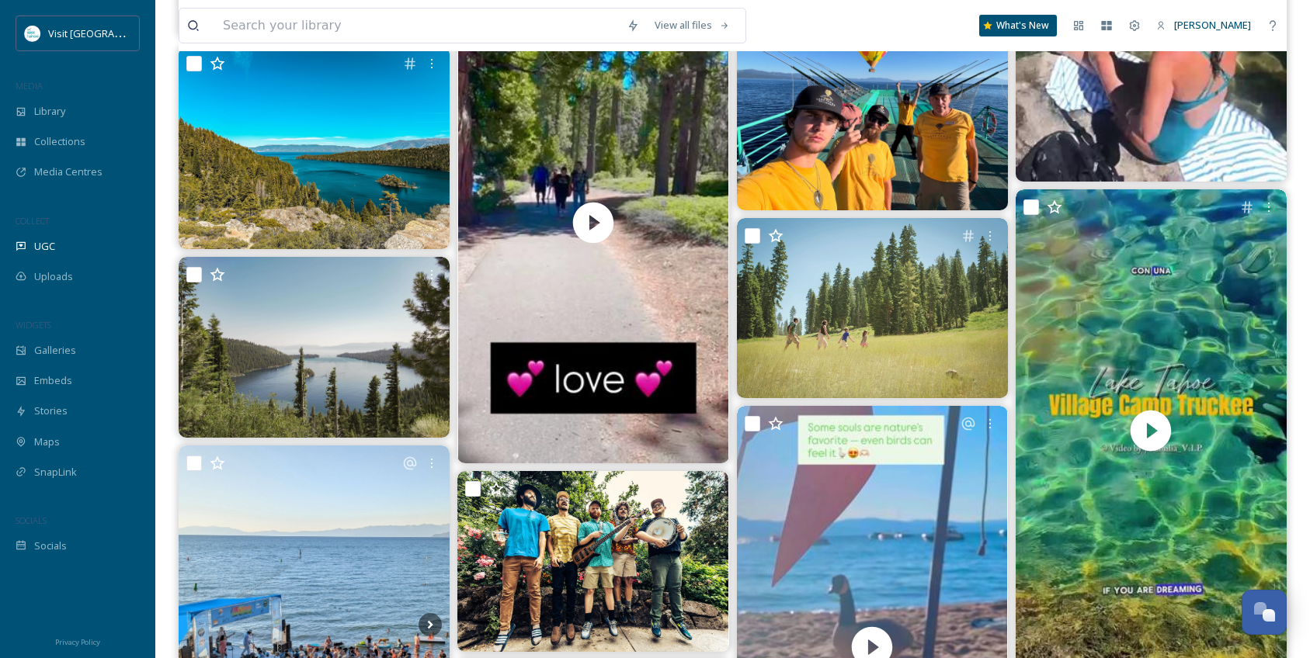
scroll to position [12421, 0]
